Goal: Communication & Community: Answer question/provide support

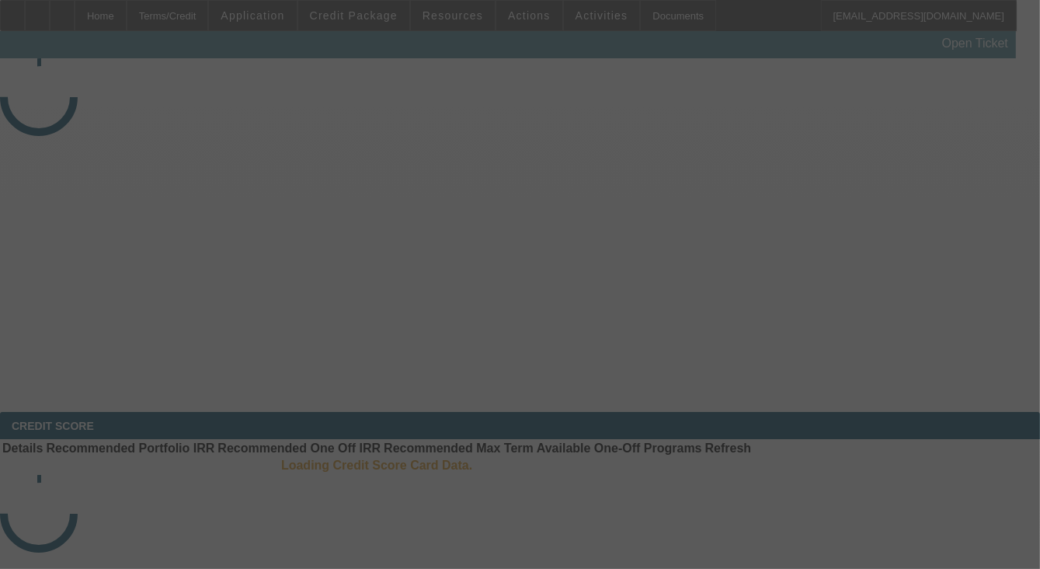
click at [945, 223] on div at bounding box center [520, 284] width 1040 height 569
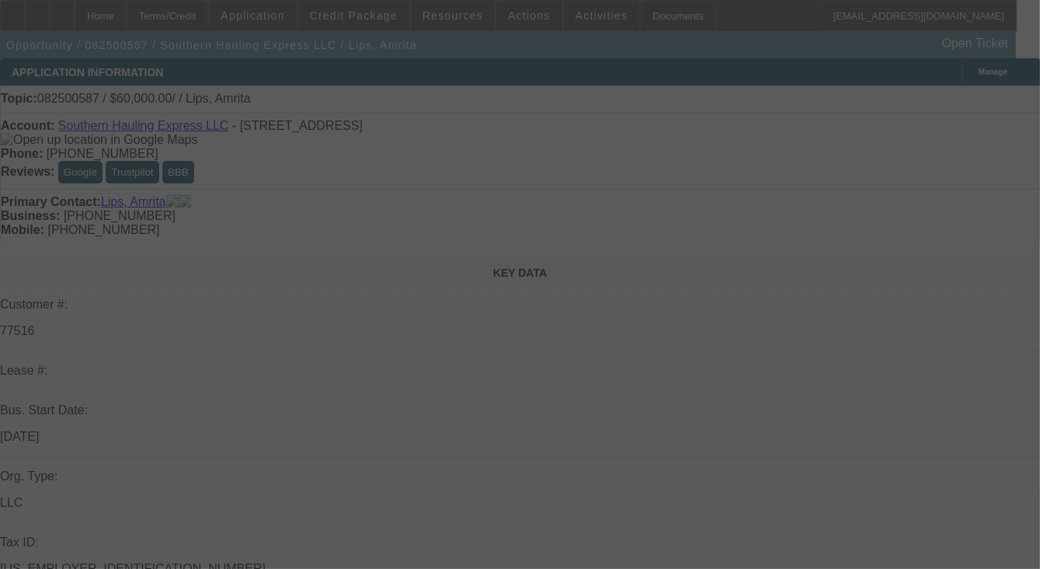
click at [945, 226] on div at bounding box center [520, 284] width 1040 height 569
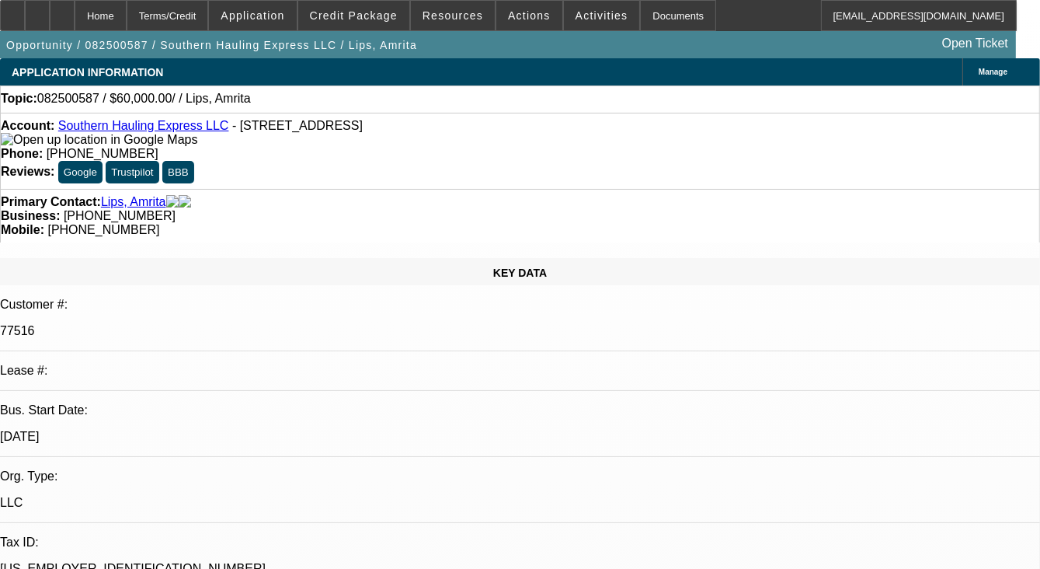
select select "0"
select select "2"
select select "0.1"
select select "1"
select select "2"
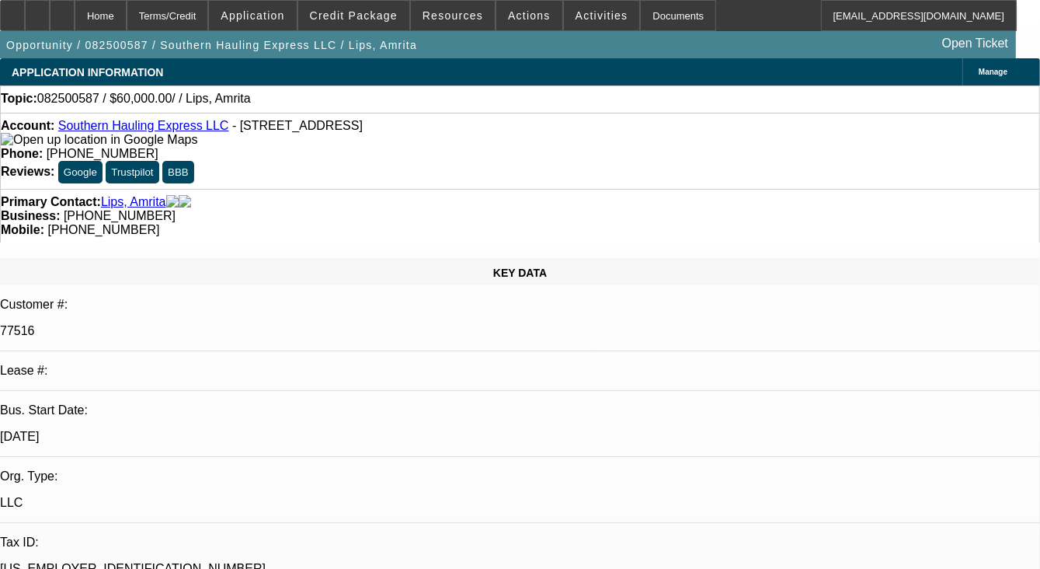
select select "4"
radio input "true"
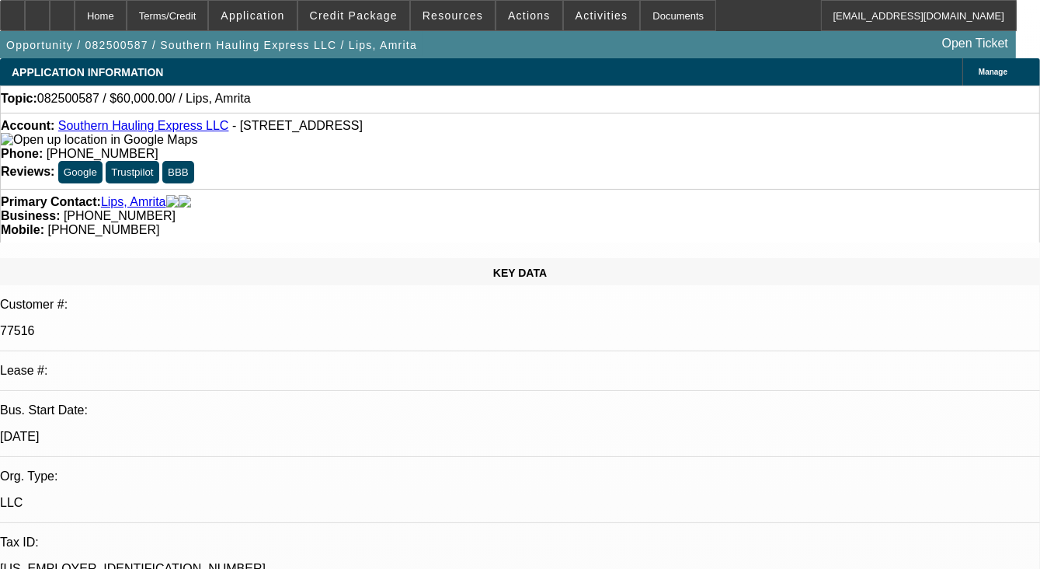
paste textarea "PAID OFF DEAL, PAYMENTS WERE ON TIME MOST OF THE TIME EXCEPT FEW NSFS, CUSTOMER…"
drag, startPoint x: 796, startPoint y: 283, endPoint x: 810, endPoint y: 308, distance: 29.2
type textarea "PAID OFF DEAL, PAYMENTS WERE ON TIME MOST OF THE TIME EXCEPT FEW NSFS, CUSTOMER…"
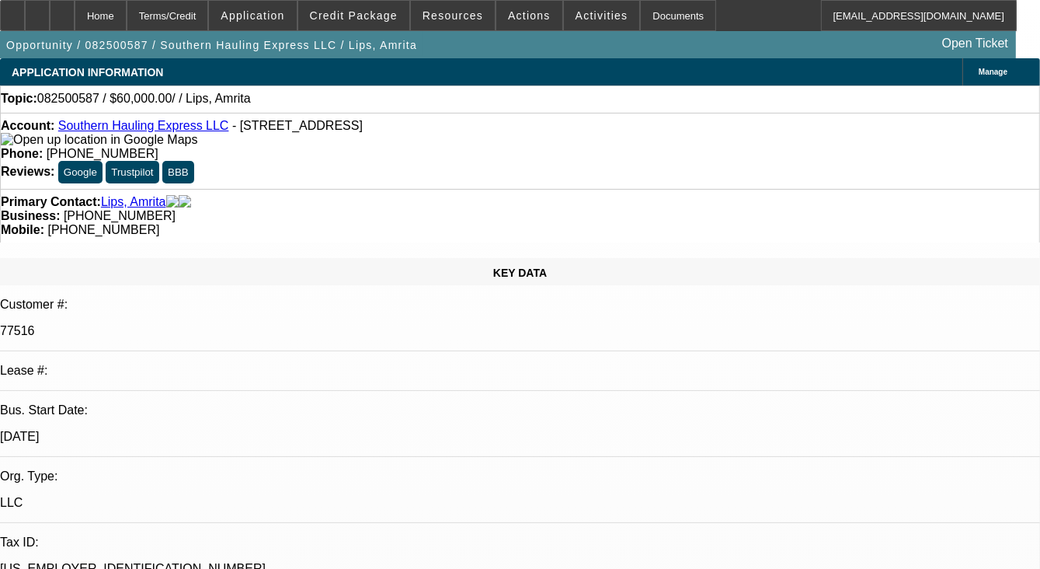
radio input "true"
select select "0"
select select "2"
select select "0.1"
select select "1"
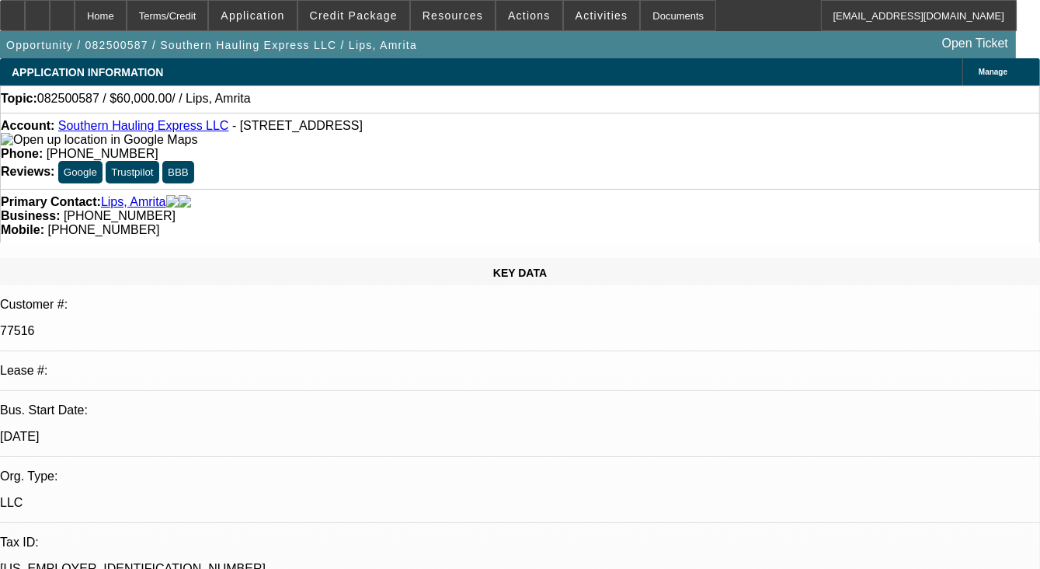
select select "2"
select select "4"
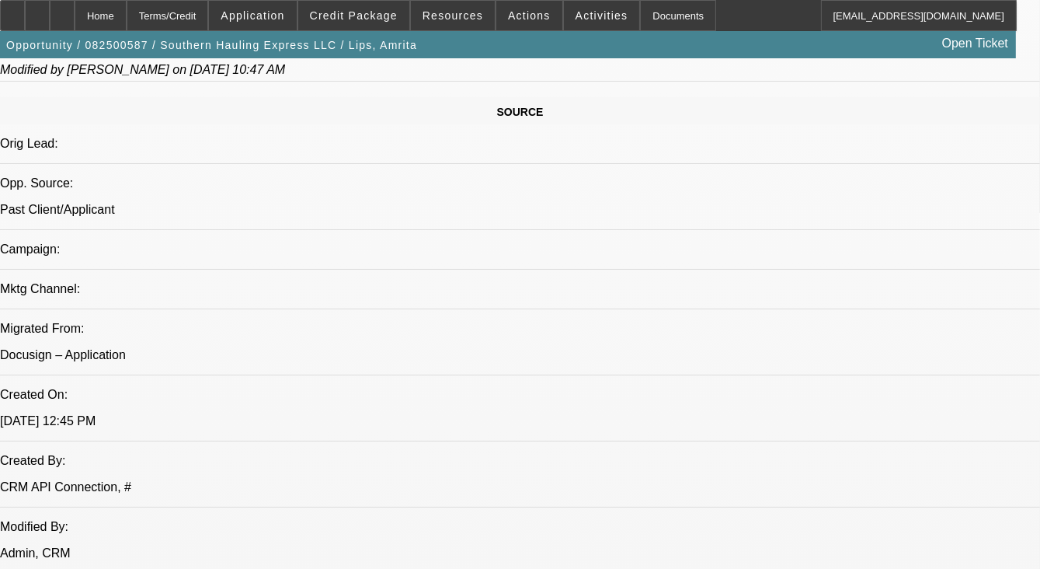
scroll to position [932, 0]
